Goal: Book appointment/travel/reservation

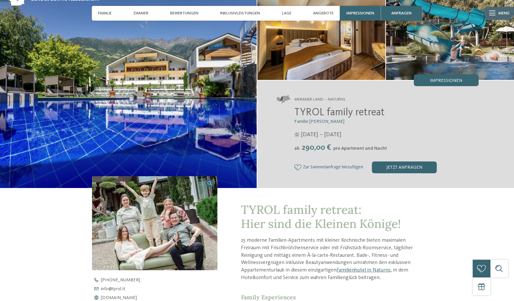
scroll to position [32, 0]
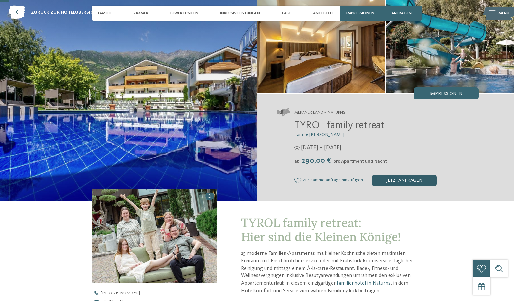
click at [418, 180] on div "jetzt anfragen" at bounding box center [404, 181] width 65 height 12
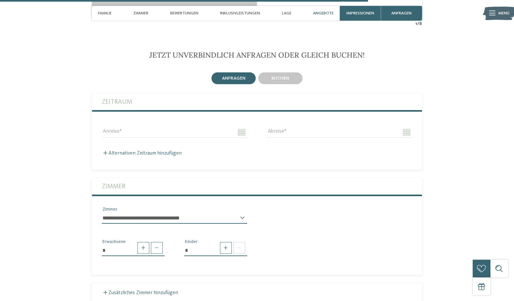
scroll to position [1417, 0]
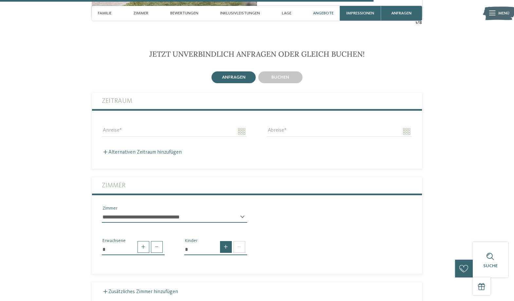
click at [229, 241] on span at bounding box center [226, 247] width 12 height 12
type input "*"
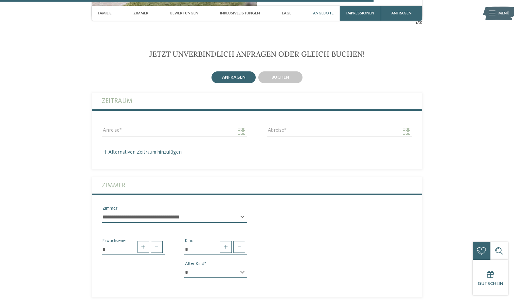
select select "**"
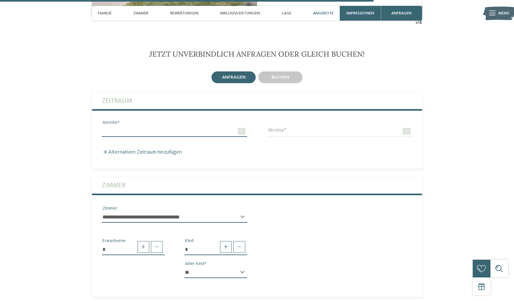
click at [123, 126] on input "Anreise" at bounding box center [174, 131] width 145 height 11
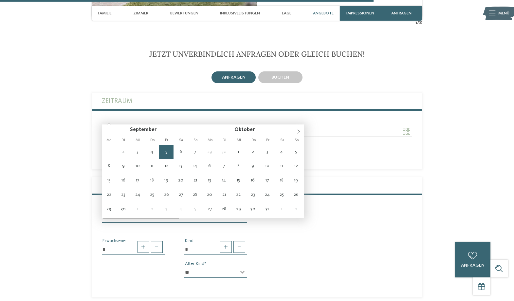
type input "**********"
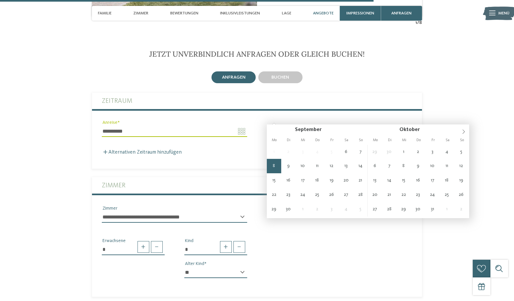
type input "**********"
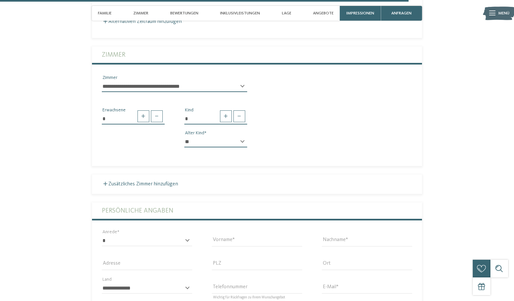
scroll to position [1586, 0]
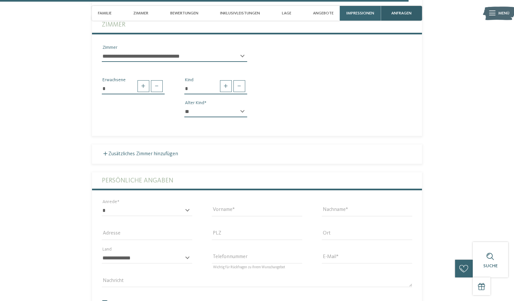
click at [393, 15] on span "anfragen" at bounding box center [401, 13] width 20 height 5
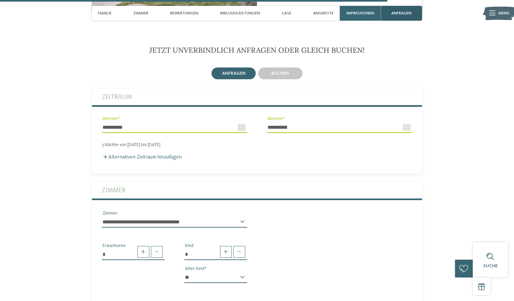
scroll to position [1417, 0]
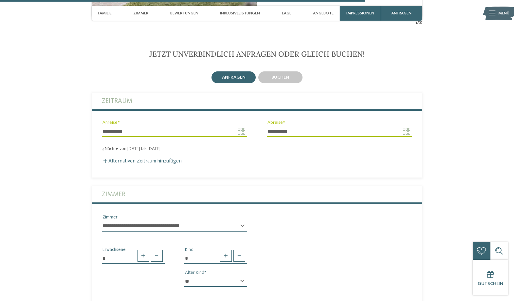
click at [238, 75] on span "anfragen" at bounding box center [234, 77] width 24 height 5
select select "*****"
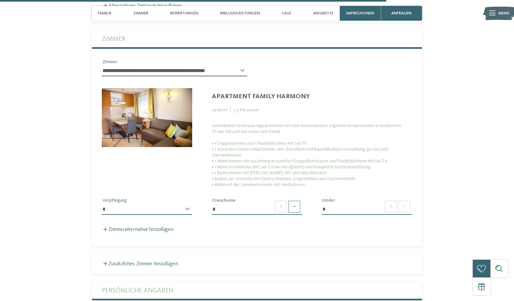
scroll to position [1571, 0]
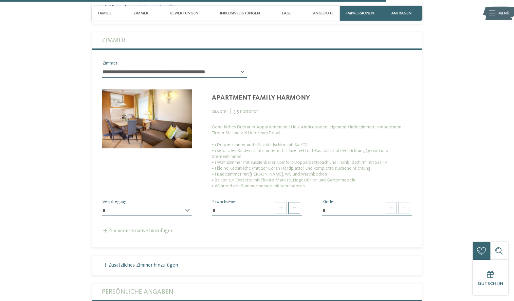
click at [141, 228] on label "Zimmeralternative hinzufügen" at bounding box center [138, 230] width 72 height 5
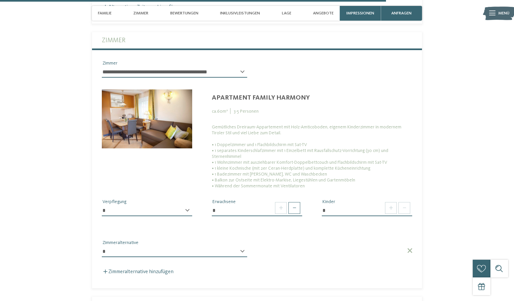
click at [78, 209] on section "Jetzt unverbindlich anfragen oder gleich buchen! anfragen [GEOGRAPHIC_DATA] 3" at bounding box center [256, 212] width 401 height 632
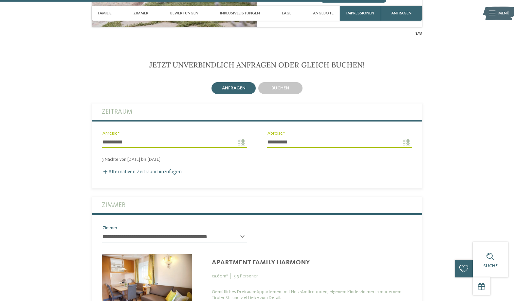
scroll to position [1326, 0]
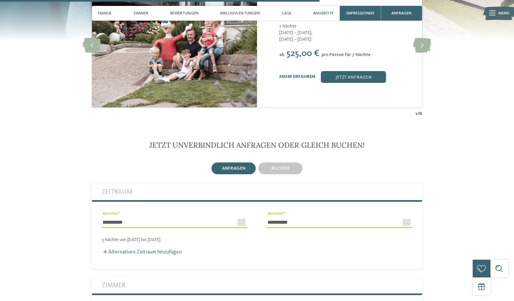
click at [227, 166] on span "anfragen" at bounding box center [234, 168] width 24 height 5
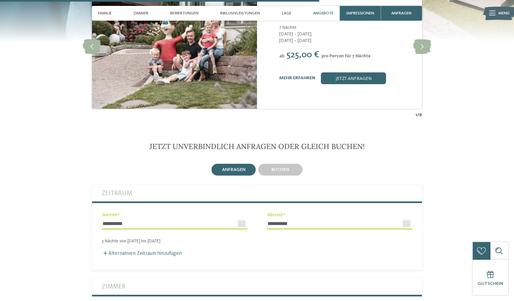
scroll to position [1323, 0]
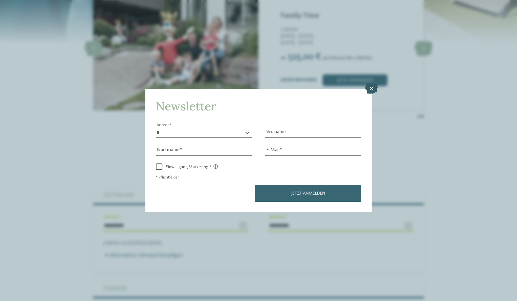
click at [370, 83] on icon at bounding box center [371, 88] width 13 height 10
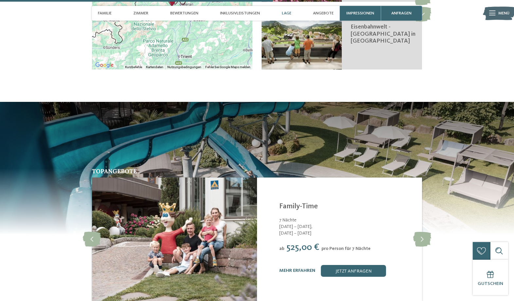
scroll to position [1117, 0]
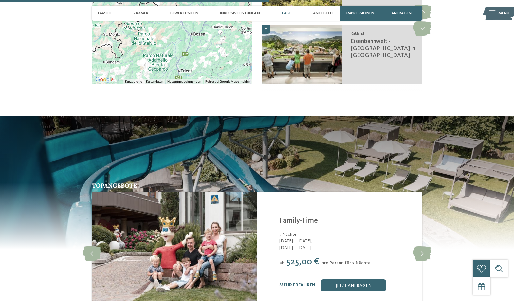
click at [446, 160] on img at bounding box center [257, 182] width 514 height 133
click at [101, 196] on img at bounding box center [174, 254] width 165 height 124
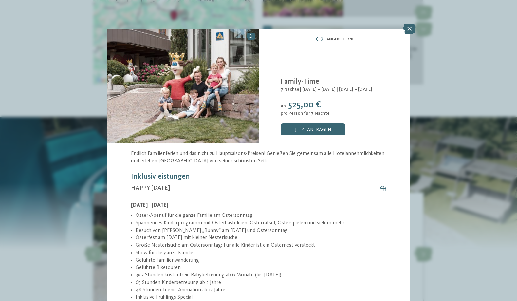
click at [102, 195] on div "Angebot 1 / 8 1" at bounding box center [258, 150] width 517 height 301
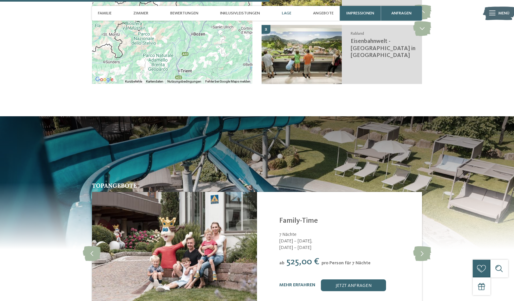
click at [450, 223] on div "Topangebote slide 2 of 8 TYROL family retreat Naturns - Meraner Land Family Fun…" at bounding box center [256, 254] width 401 height 142
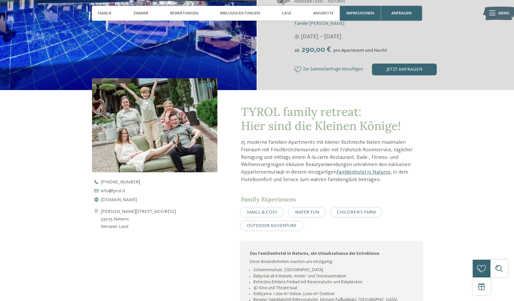
scroll to position [54, 0]
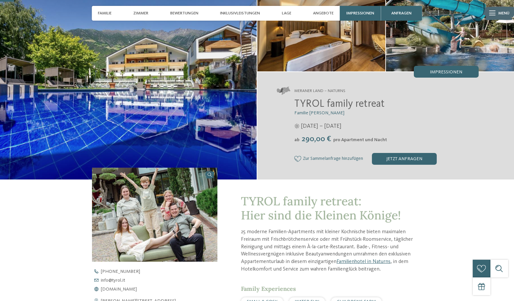
click at [197, 106] on img at bounding box center [128, 77] width 257 height 204
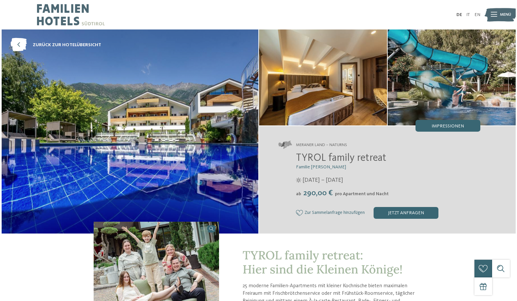
scroll to position [12, 0]
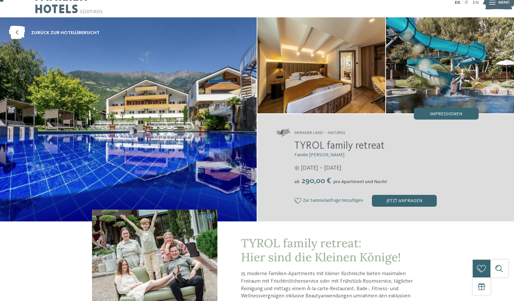
click at [200, 105] on img at bounding box center [128, 119] width 257 height 204
click at [325, 64] on img at bounding box center [321, 65] width 128 height 96
click at [435, 115] on span "Impressionen" at bounding box center [446, 114] width 32 height 5
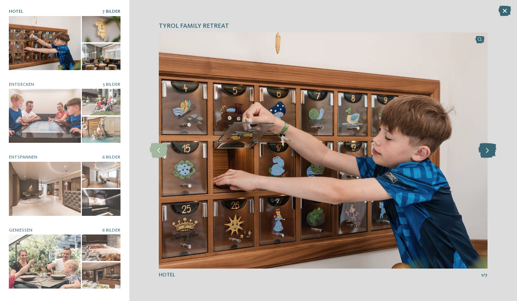
click at [488, 154] on icon at bounding box center [488, 150] width 18 height 15
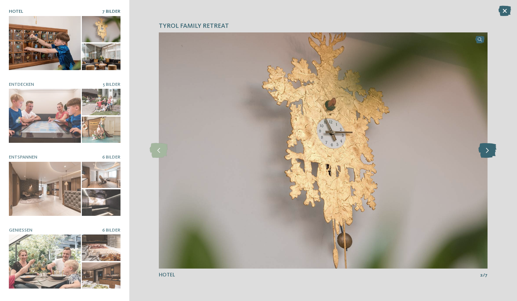
click at [488, 154] on icon at bounding box center [488, 150] width 18 height 15
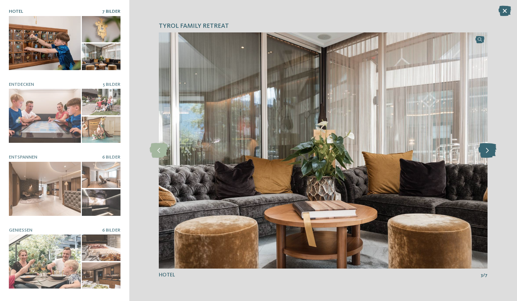
click at [488, 154] on icon at bounding box center [488, 150] width 18 height 15
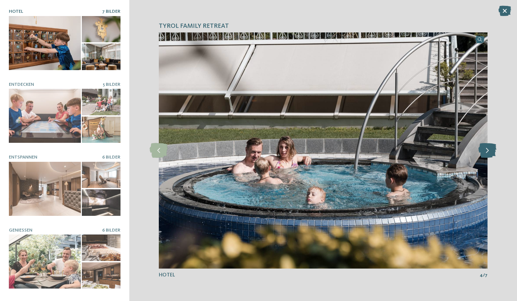
click at [488, 154] on icon at bounding box center [488, 150] width 18 height 15
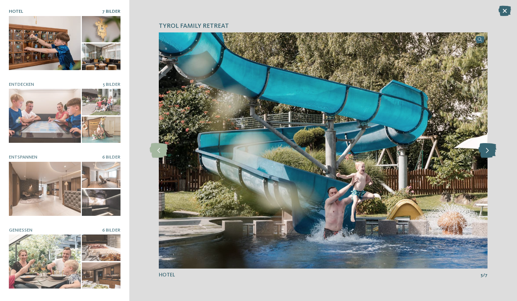
click at [488, 154] on icon at bounding box center [488, 150] width 18 height 15
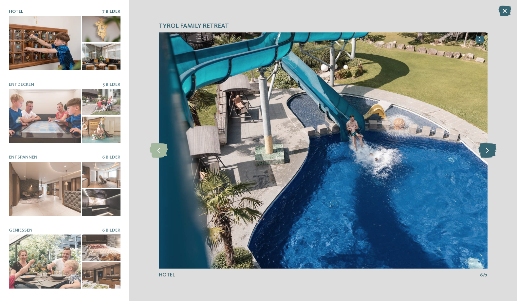
click at [488, 153] on icon at bounding box center [488, 150] width 18 height 15
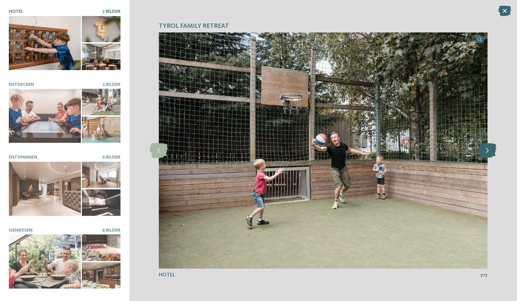
click at [488, 153] on icon at bounding box center [488, 150] width 18 height 15
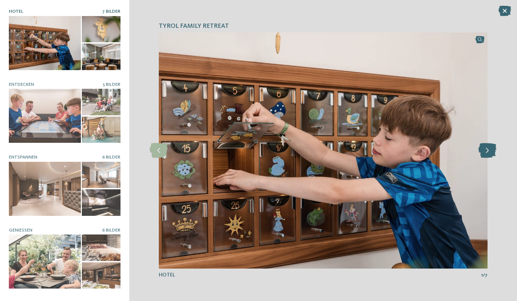
click at [488, 153] on icon at bounding box center [488, 150] width 18 height 15
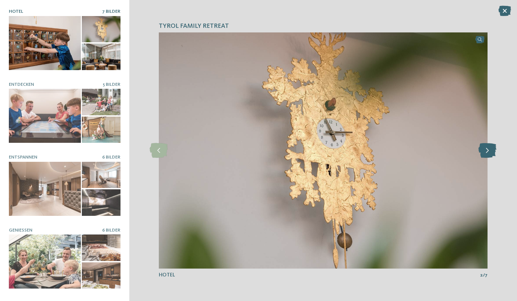
click at [488, 153] on icon at bounding box center [488, 150] width 18 height 15
